Goal: Information Seeking & Learning: Learn about a topic

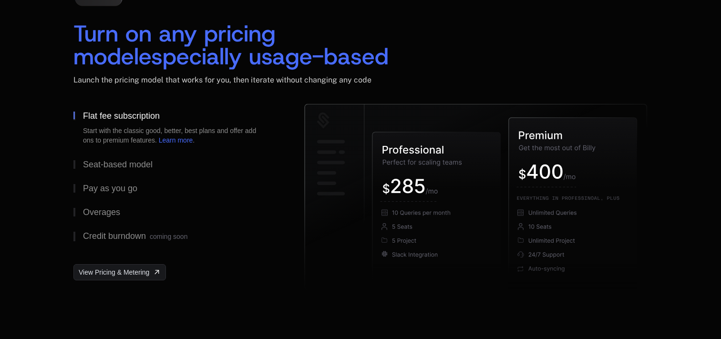
scroll to position [1455, 0]
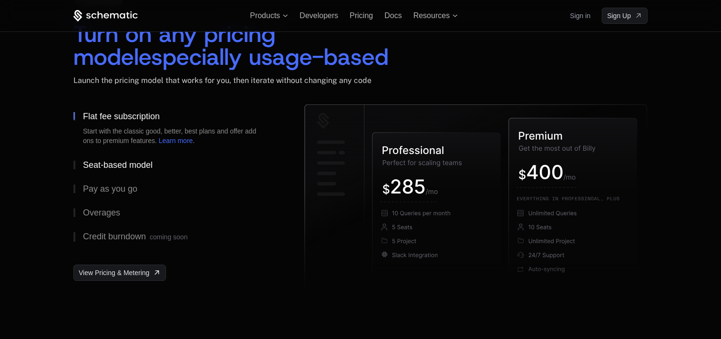
click at [135, 159] on button "Seat-based model" at bounding box center [173, 165] width 200 height 24
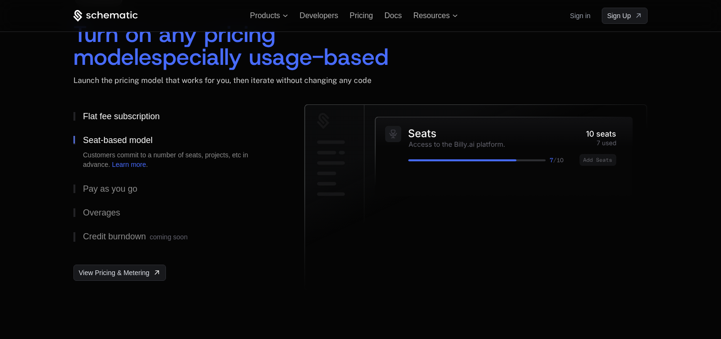
click at [125, 114] on div "Flat fee subscription" at bounding box center [121, 116] width 77 height 9
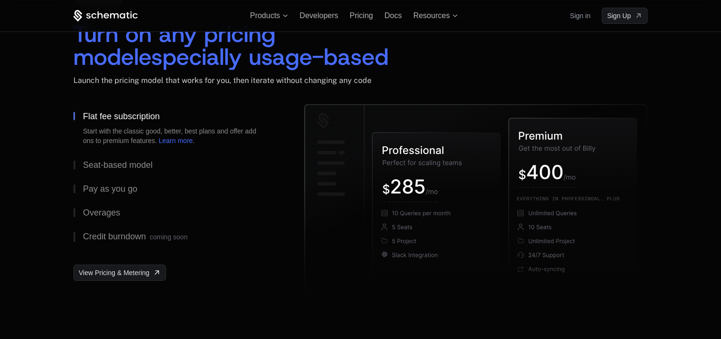
click at [184, 135] on div "Start with the classic good, better, best plans and offer add ons to premium fe…" at bounding box center [173, 135] width 181 height 19
click at [185, 140] on link "Learn more" at bounding box center [176, 141] width 34 height 8
click at [107, 271] on span "View Pricing & Metering" at bounding box center [114, 273] width 71 height 10
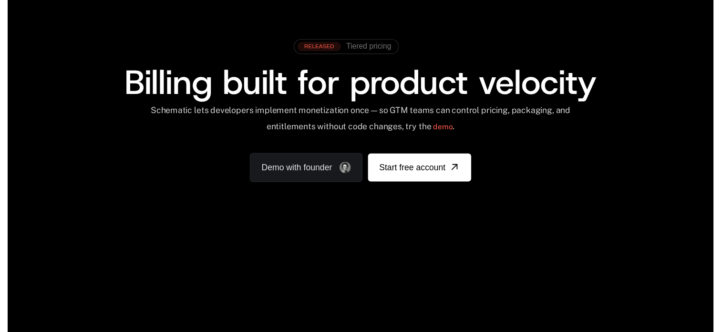
scroll to position [0, 0]
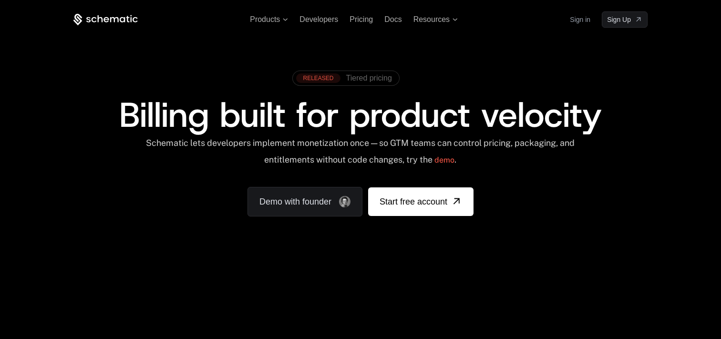
click at [365, 75] on span "Tiered pricing" at bounding box center [369, 78] width 46 height 9
click at [371, 19] on span "Pricing" at bounding box center [361, 19] width 23 height 8
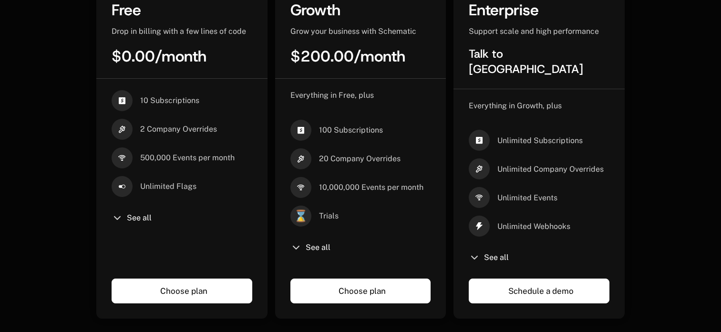
scroll to position [286, 0]
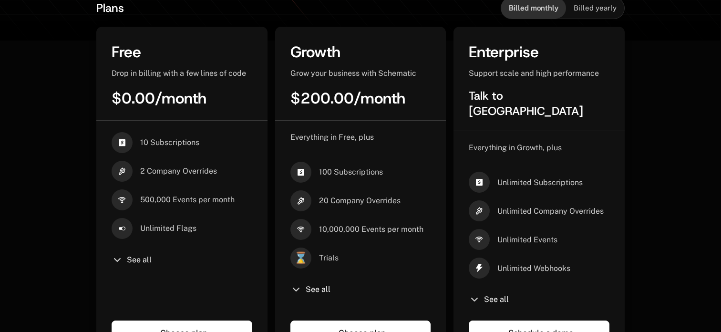
scroll to position [220, 0]
